Goal: Check status: Check status

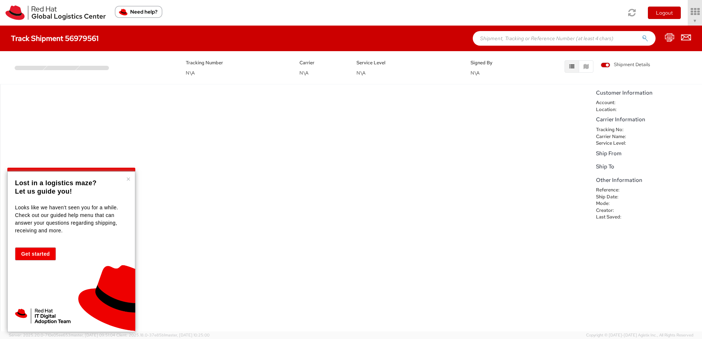
click at [129, 180] on button "×" at bounding box center [128, 179] width 4 height 7
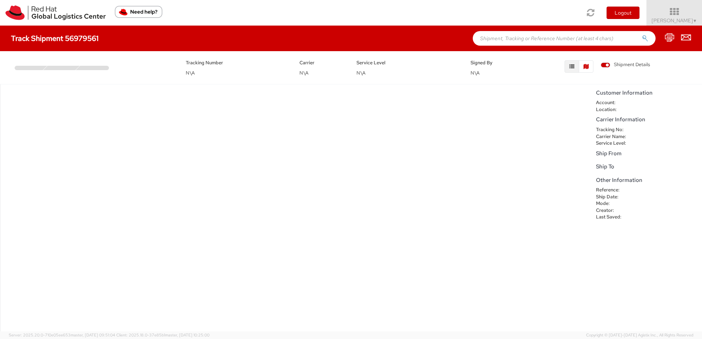
click at [590, 65] on button "button" at bounding box center [586, 66] width 15 height 12
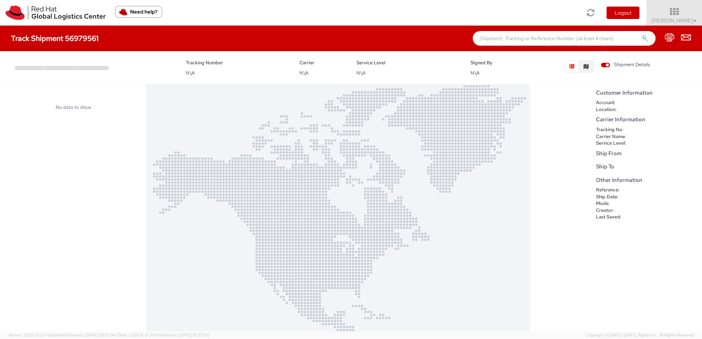
click at [570, 67] on icon "button" at bounding box center [571, 66] width 5 height 5
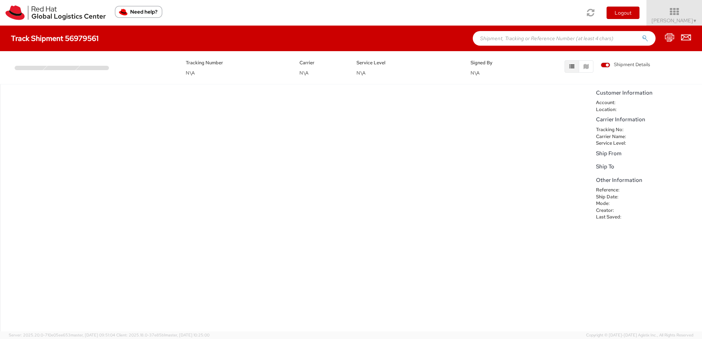
click at [201, 74] on div "Tracking Number N\A" at bounding box center [237, 68] width 114 height 18
click at [81, 39] on h4 "Track Shipment 56979561" at bounding box center [55, 38] width 88 height 8
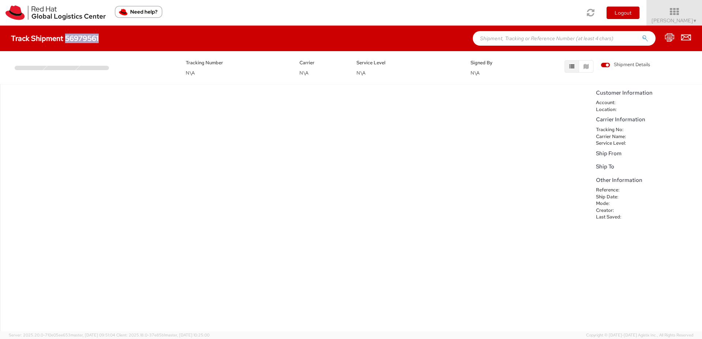
click at [81, 39] on h4 "Track Shipment 56979561" at bounding box center [55, 38] width 88 height 8
click at [566, 39] on input "text" at bounding box center [564, 38] width 183 height 15
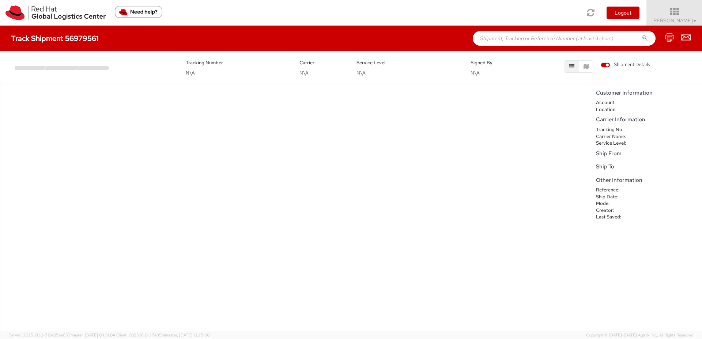
paste input "56979561"
type input "56979561"
click at [643, 37] on icon "submit" at bounding box center [645, 38] width 6 height 7
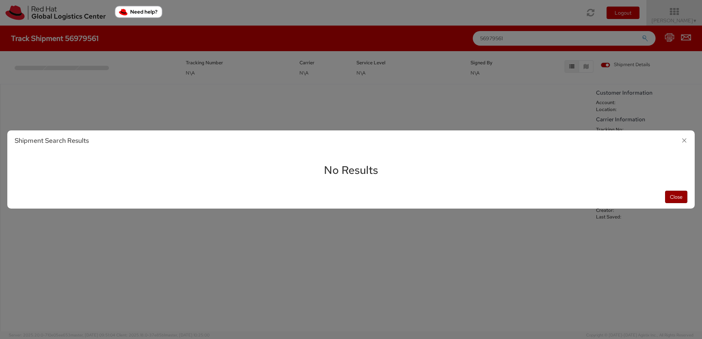
click at [675, 199] on button "Close" at bounding box center [676, 197] width 22 height 12
